Goal: Task Accomplishment & Management: Complete application form

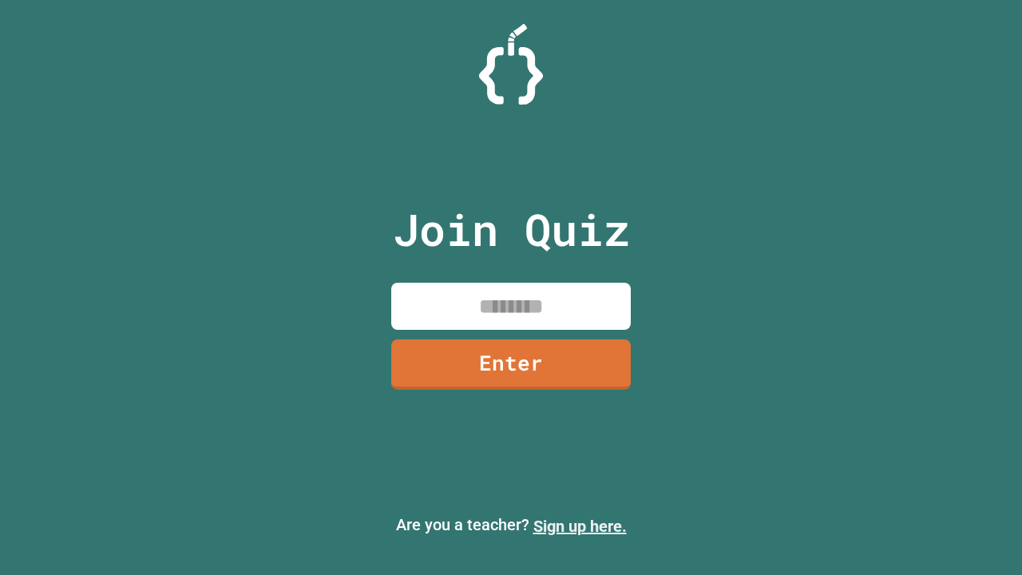
click at [580, 526] on link "Sign up here." at bounding box center [579, 526] width 93 height 19
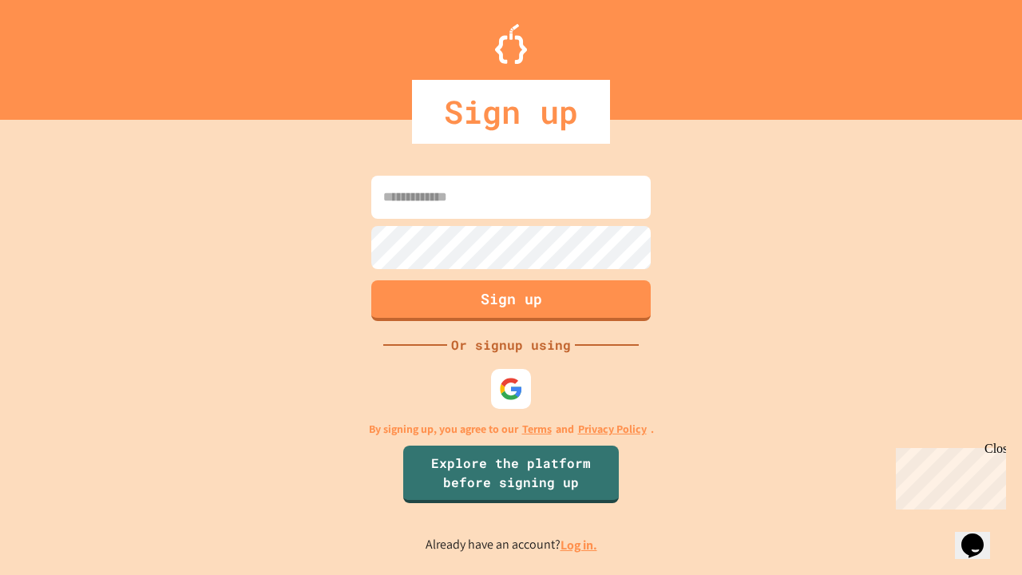
click at [580, 545] on link "Log in." at bounding box center [579, 545] width 37 height 17
